Goal: Information Seeking & Learning: Learn about a topic

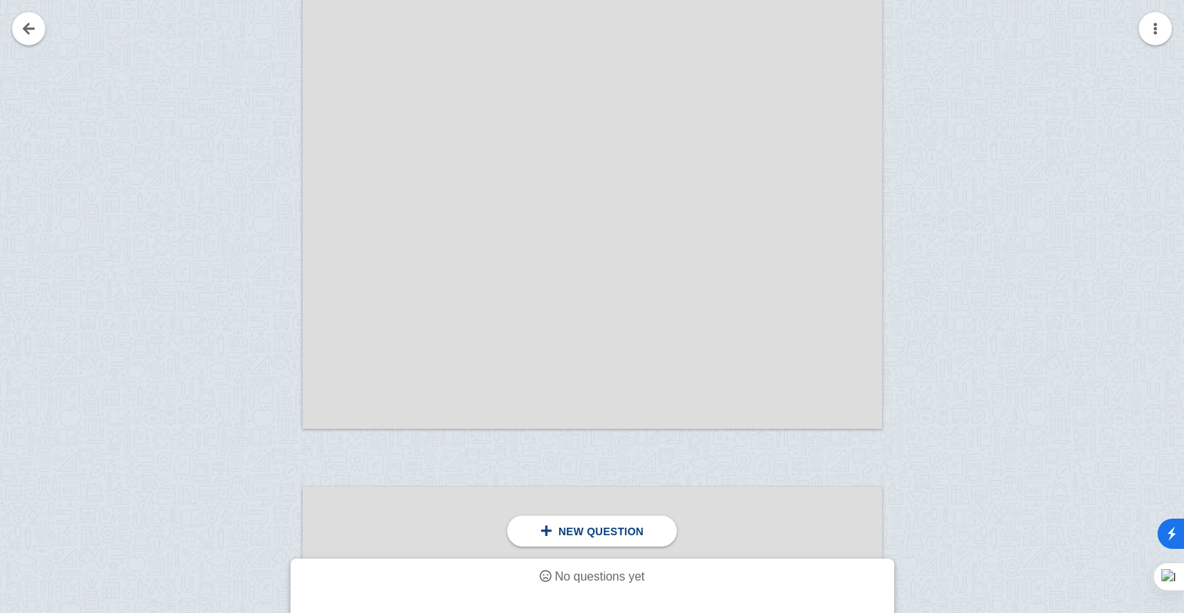
click at [971, 124] on div at bounding box center [932, 84] width 101 height 717
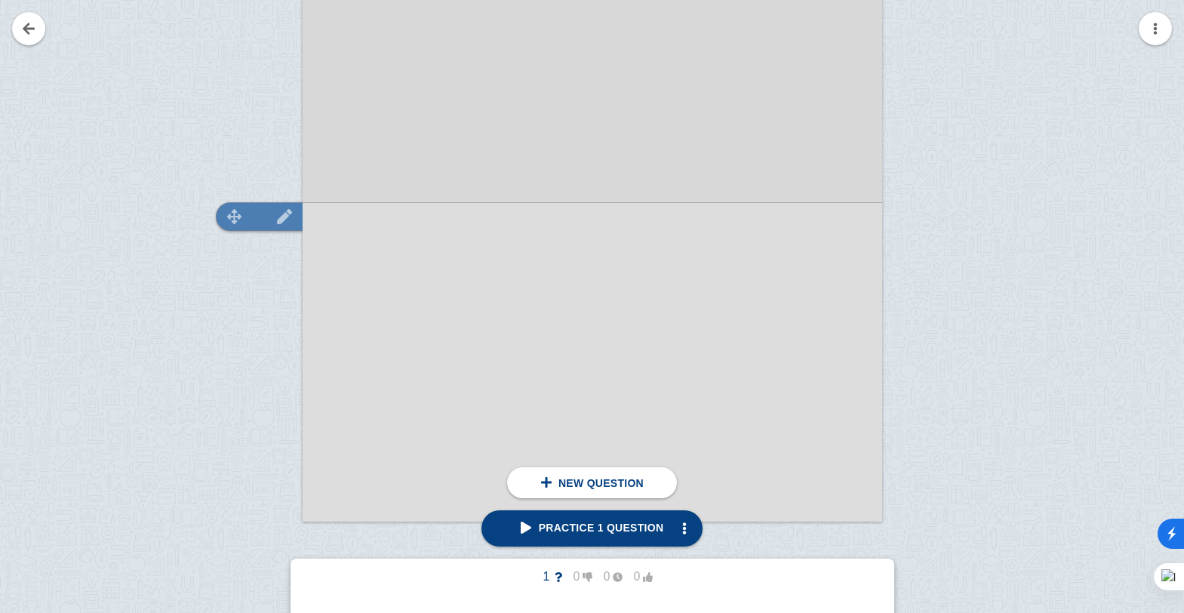
click at [245, 220] on img at bounding box center [235, 216] width 36 height 14
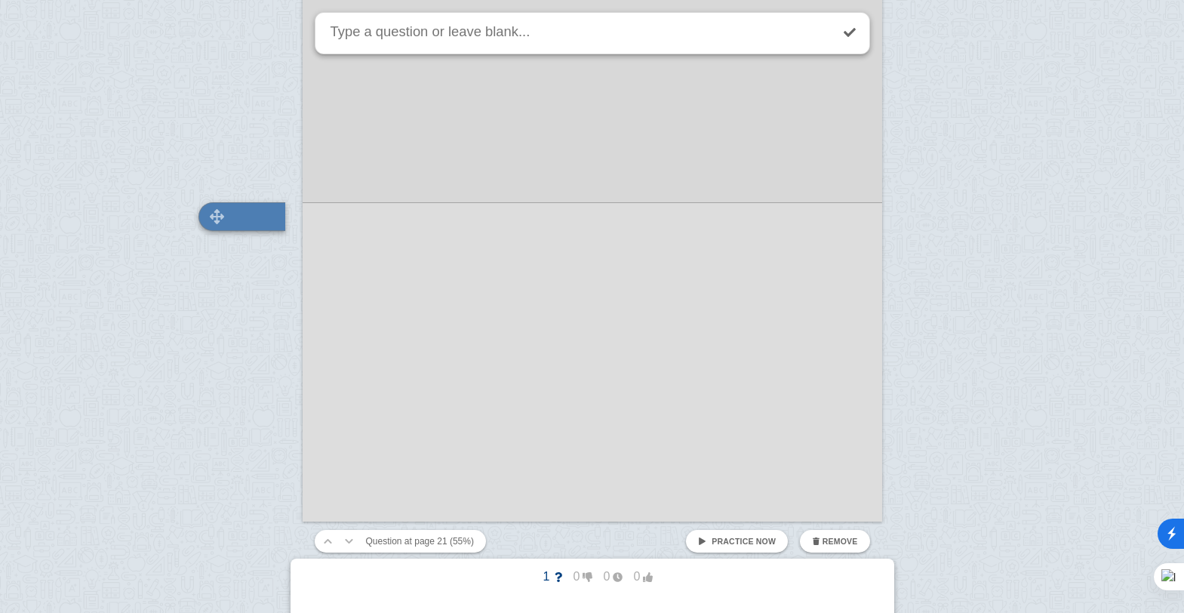
click at [235, 217] on div at bounding box center [241, 216] width 87 height 29
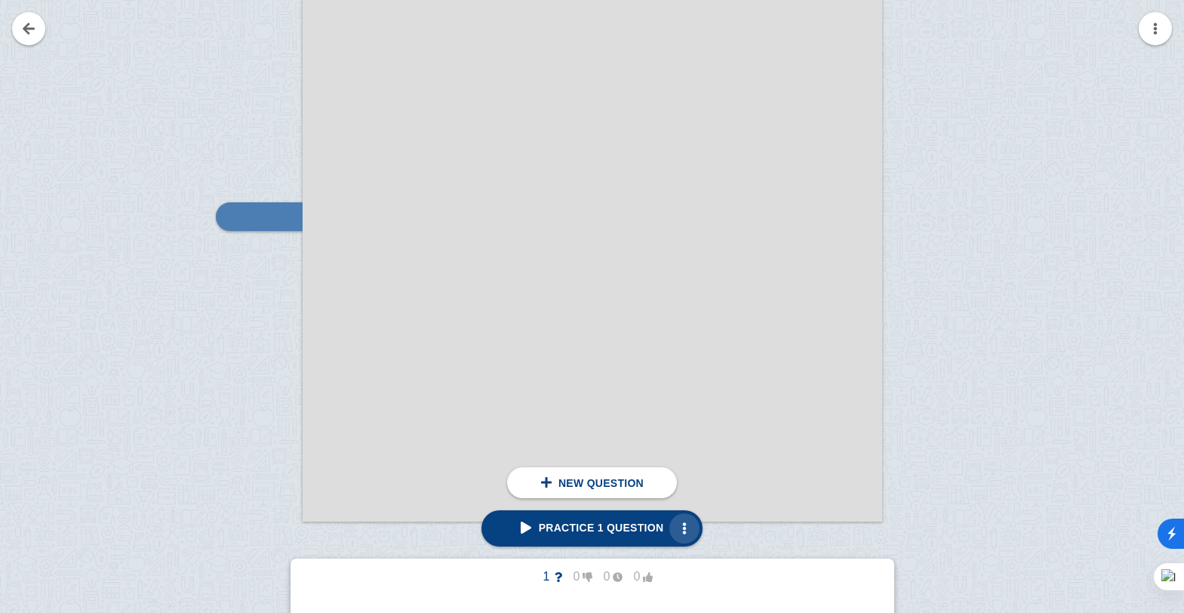
click at [678, 529] on span "button" at bounding box center [684, 528] width 12 height 12
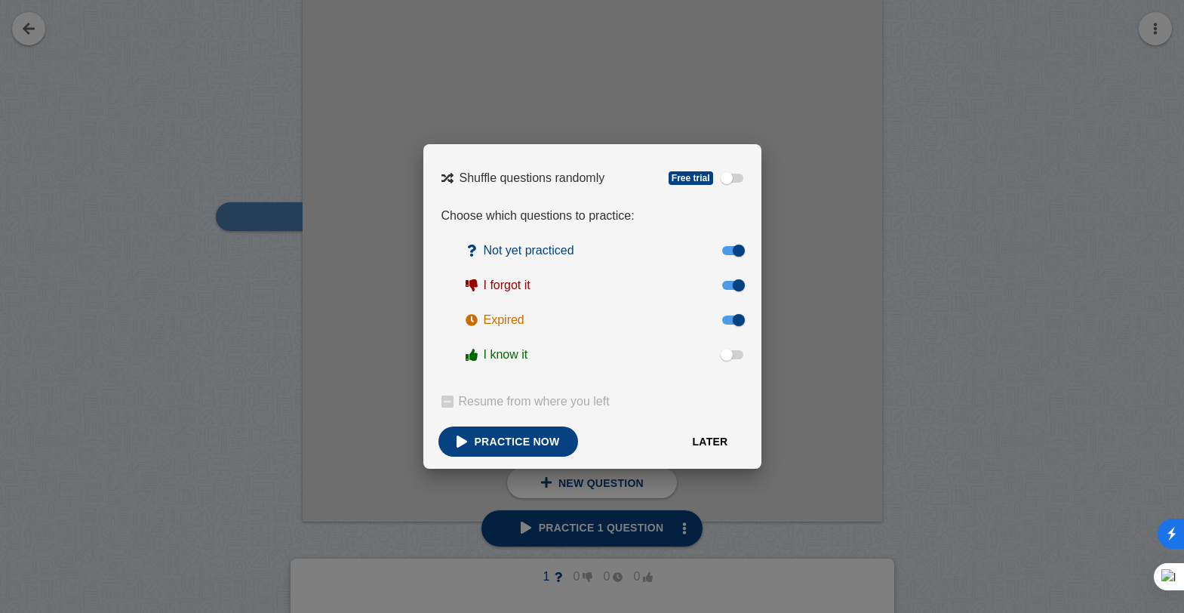
click at [834, 471] on div at bounding box center [592, 306] width 1184 height 613
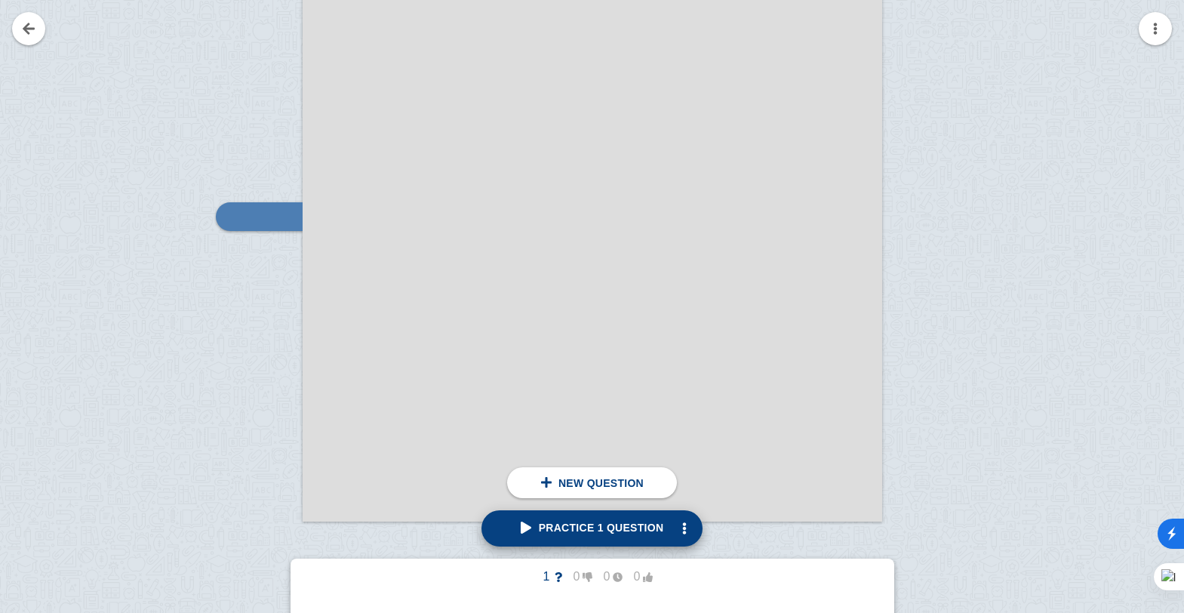
click at [534, 530] on span "Practice 1 question" at bounding box center [592, 527] width 143 height 12
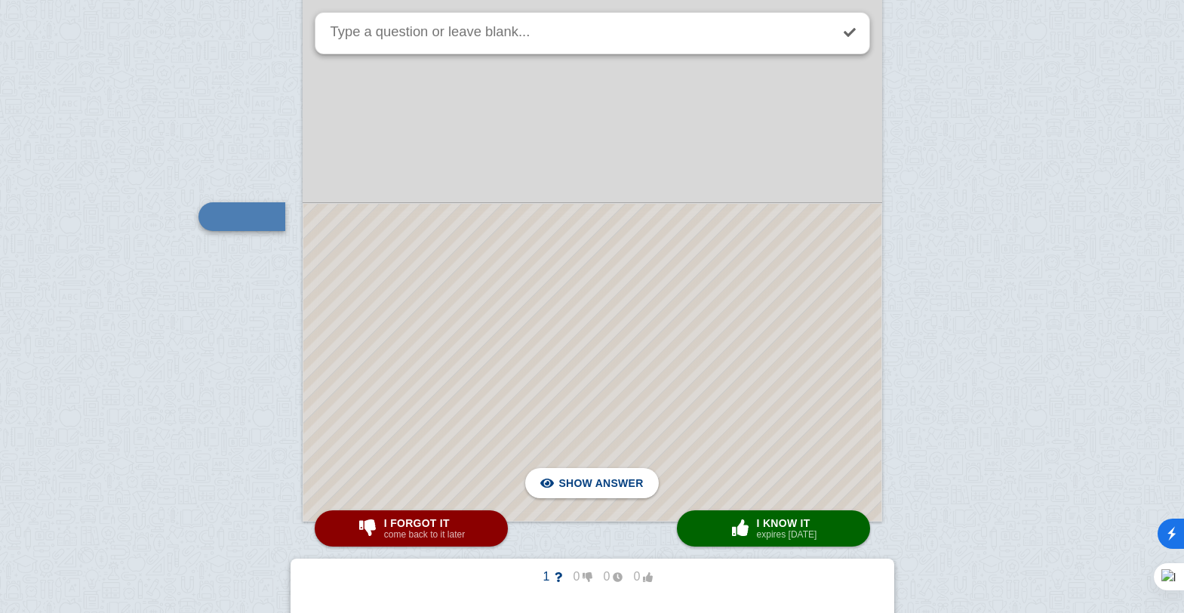
drag, startPoint x: 976, startPoint y: 344, endPoint x: 946, endPoint y: 354, distance: 31.7
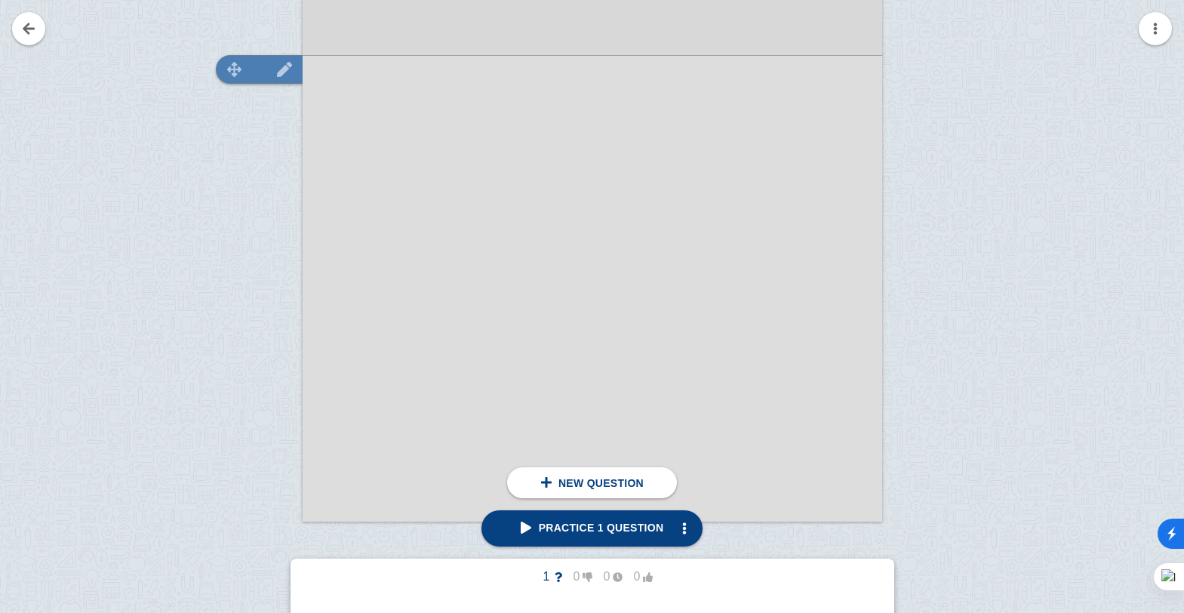
click at [233, 63] on img at bounding box center [235, 69] width 36 height 14
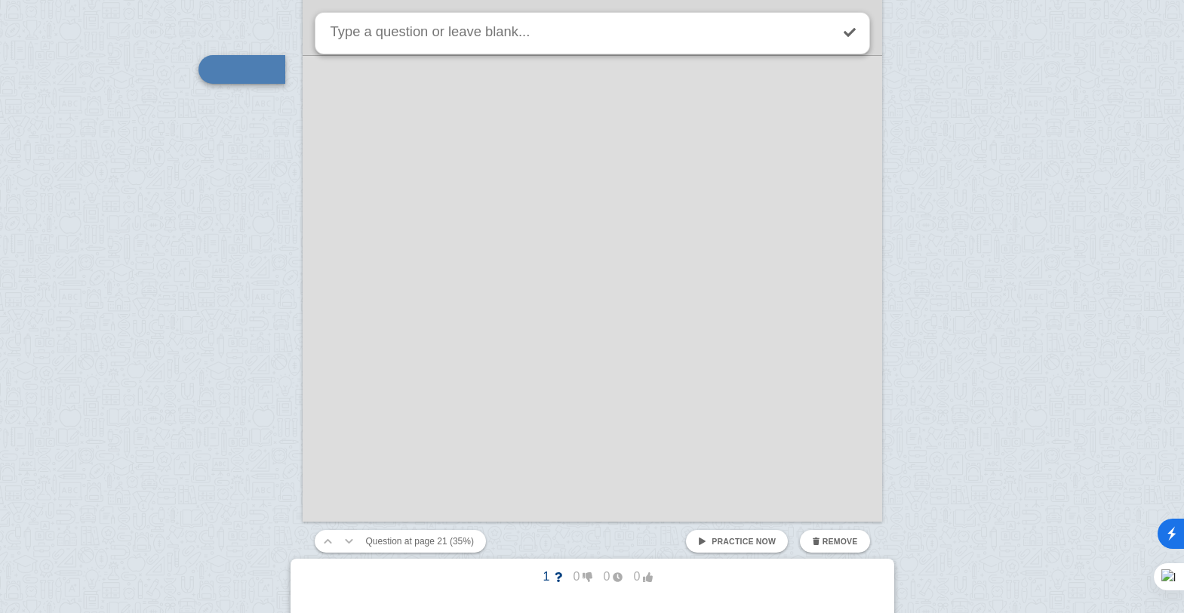
scroll to position [15835, 0]
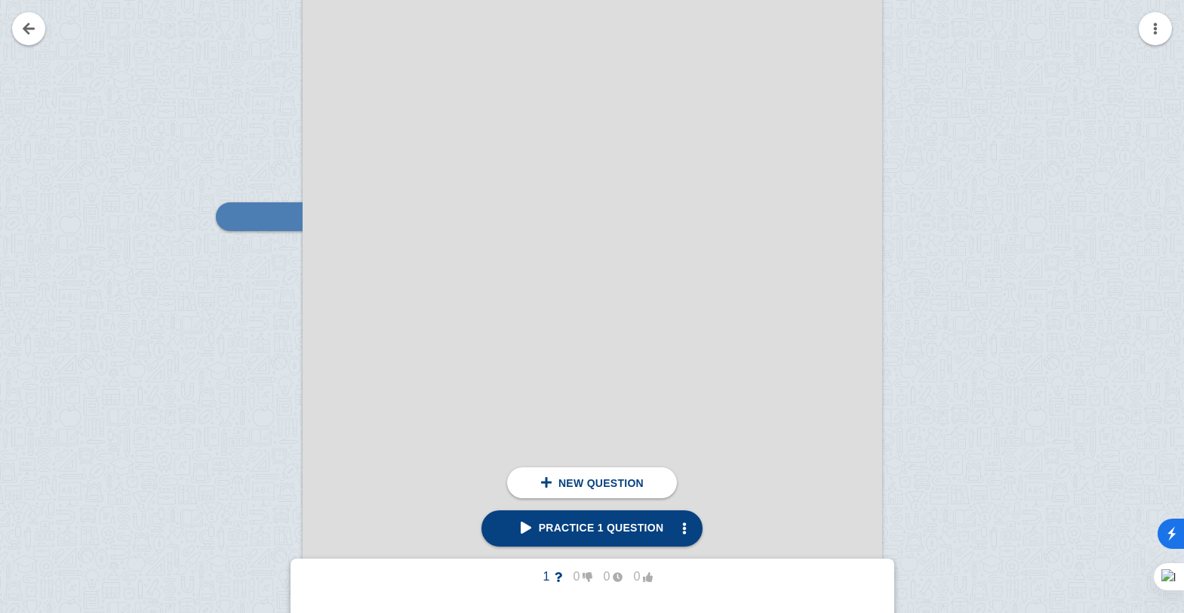
scroll to position [15835, 0]
click at [262, 303] on div at bounding box center [252, 324] width 101 height 717
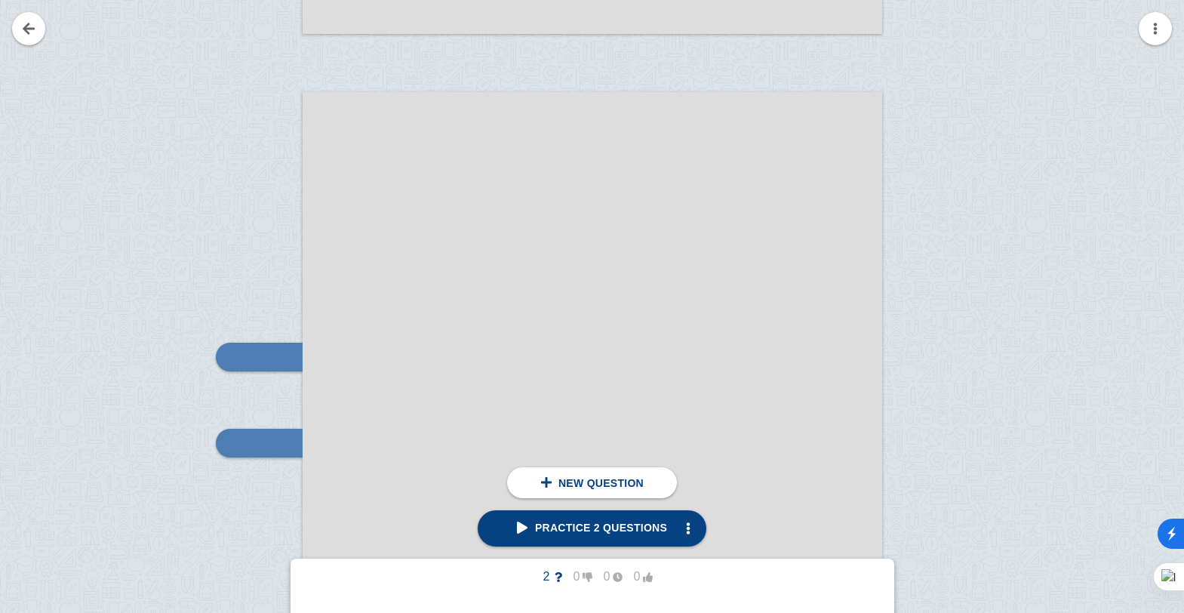
scroll to position [15846, 0]
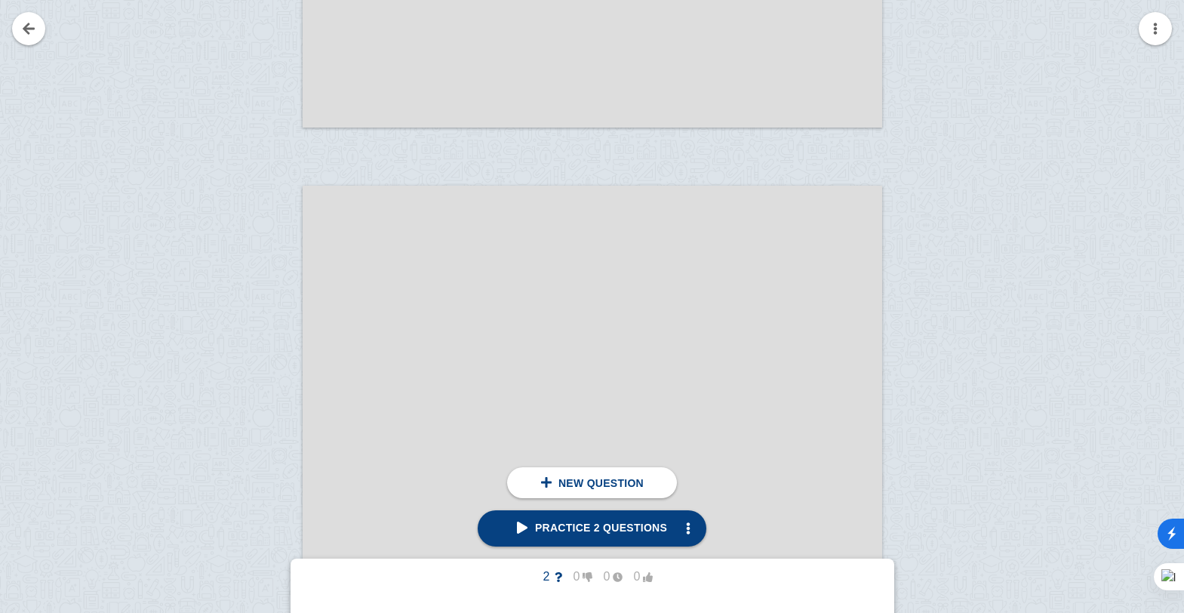
scroll to position [25279, 0]
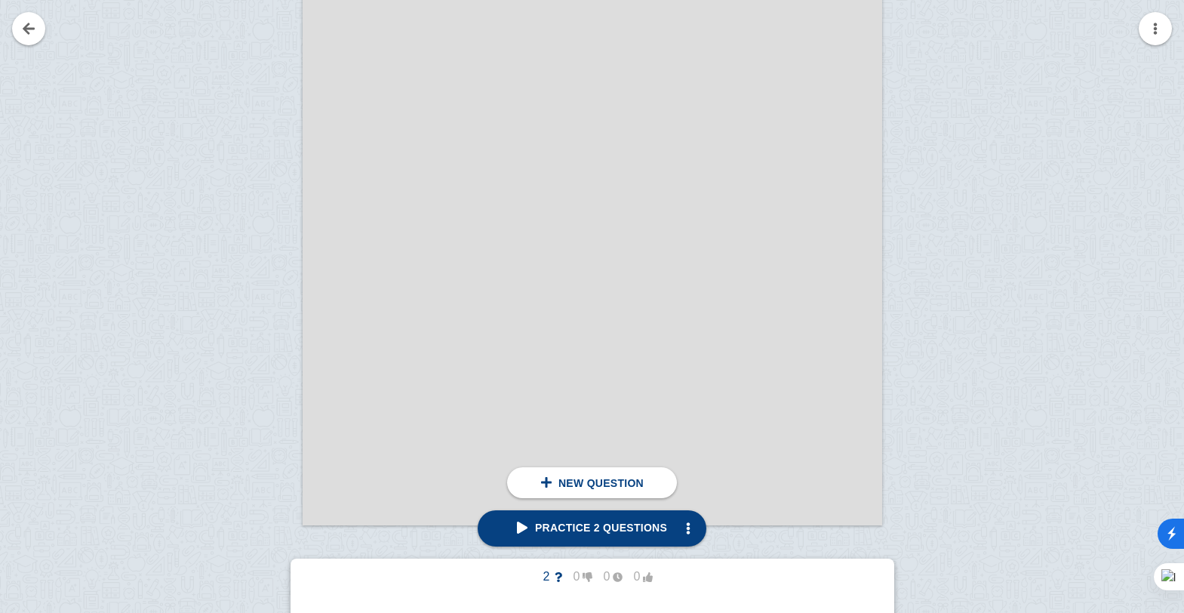
click at [32, 25] on link at bounding box center [28, 28] width 33 height 33
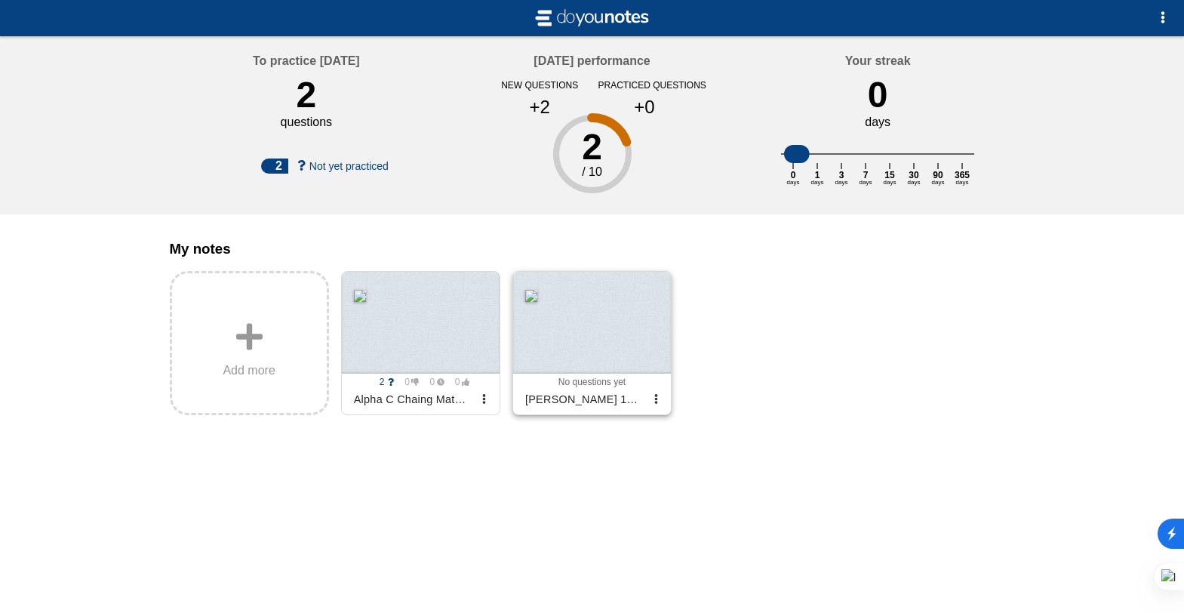
click at [569, 374] on div at bounding box center [592, 323] width 158 height 102
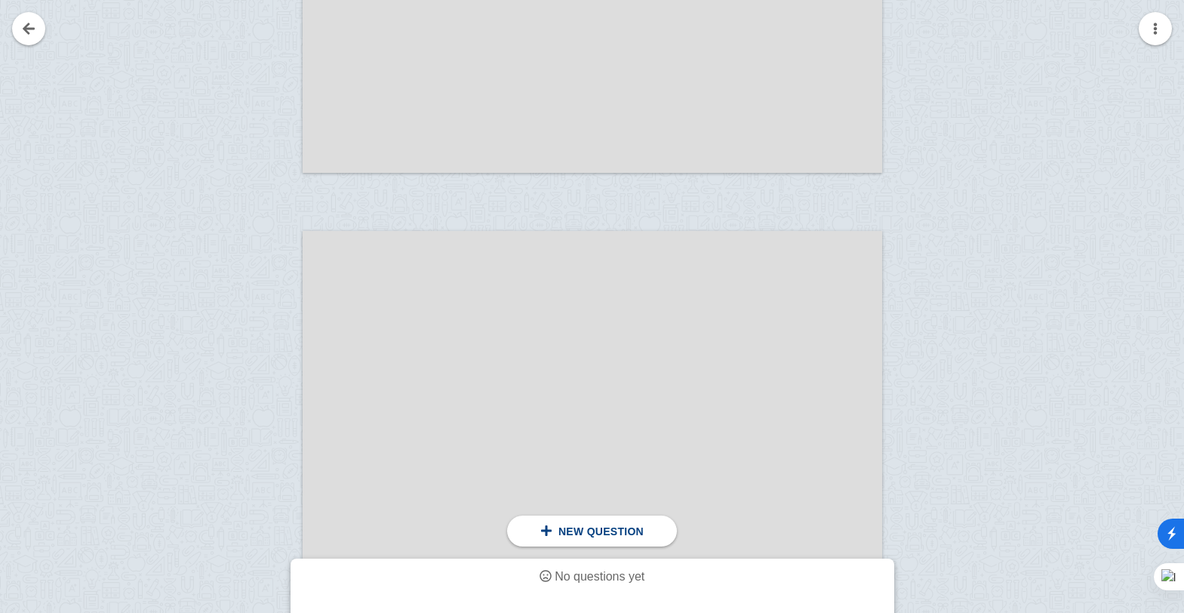
scroll to position [20287, 0]
